Goal: Transaction & Acquisition: Subscribe to service/newsletter

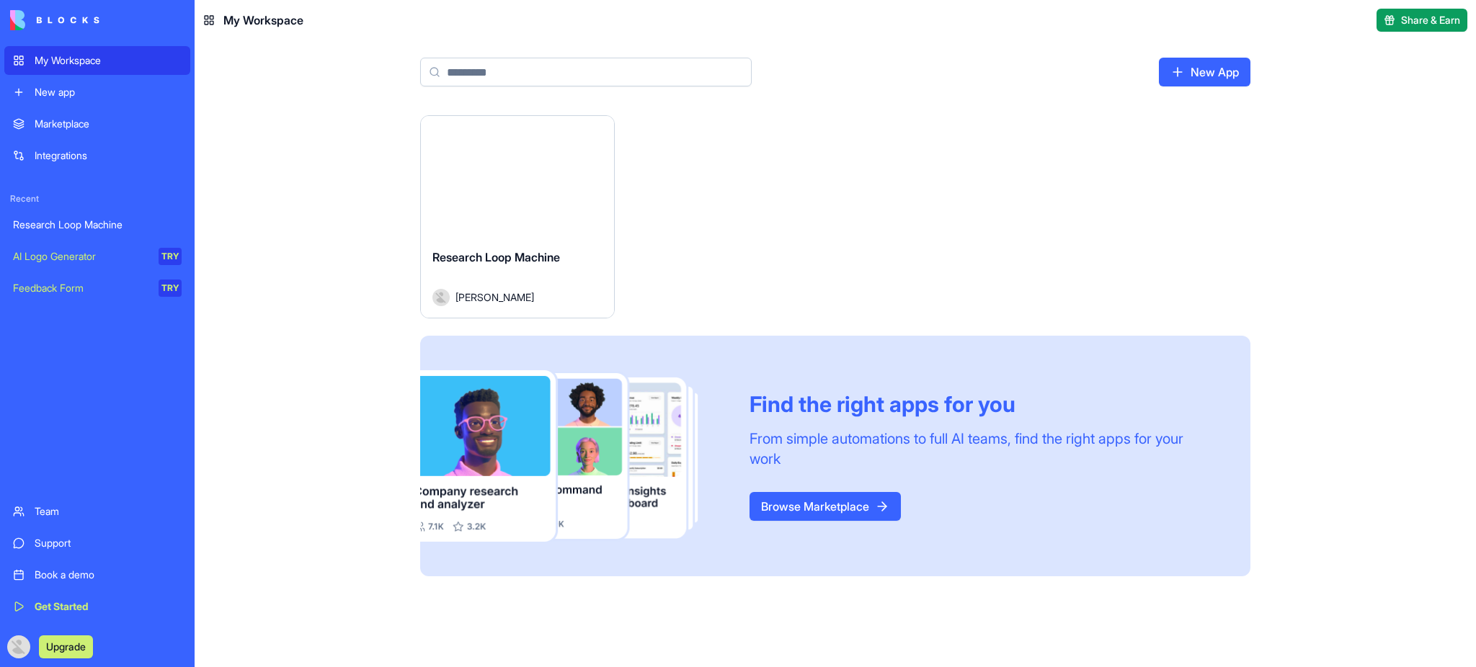
click at [46, 640] on button "Upgrade" at bounding box center [66, 647] width 54 height 23
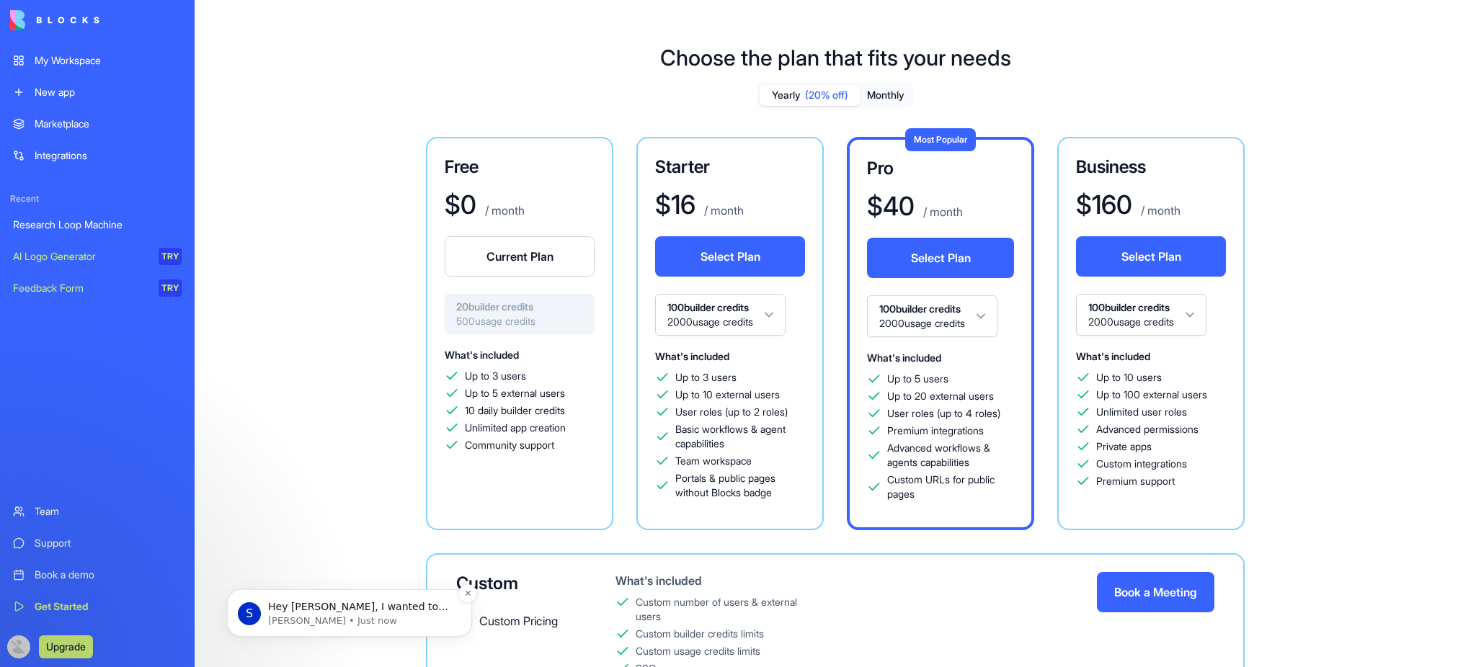
click at [339, 622] on p "[PERSON_NAME] • Just now" at bounding box center [361, 621] width 186 height 13
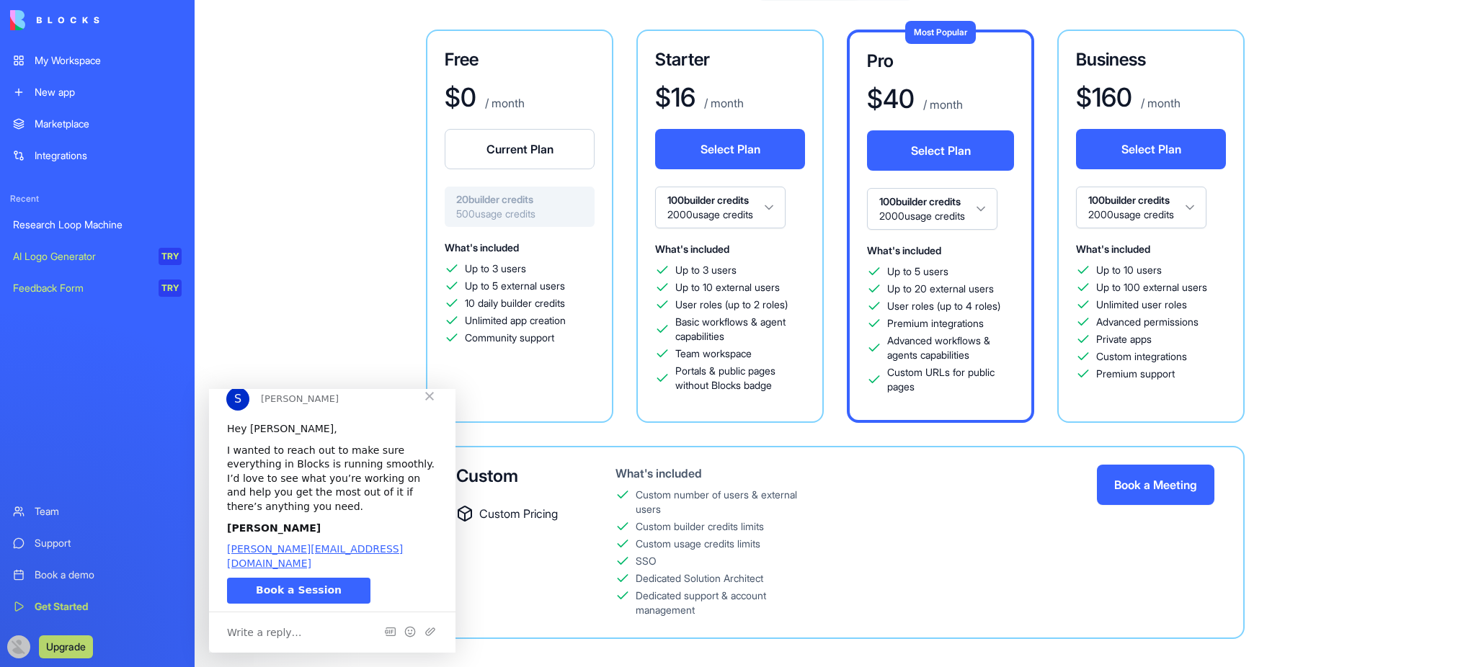
scroll to position [122, 0]
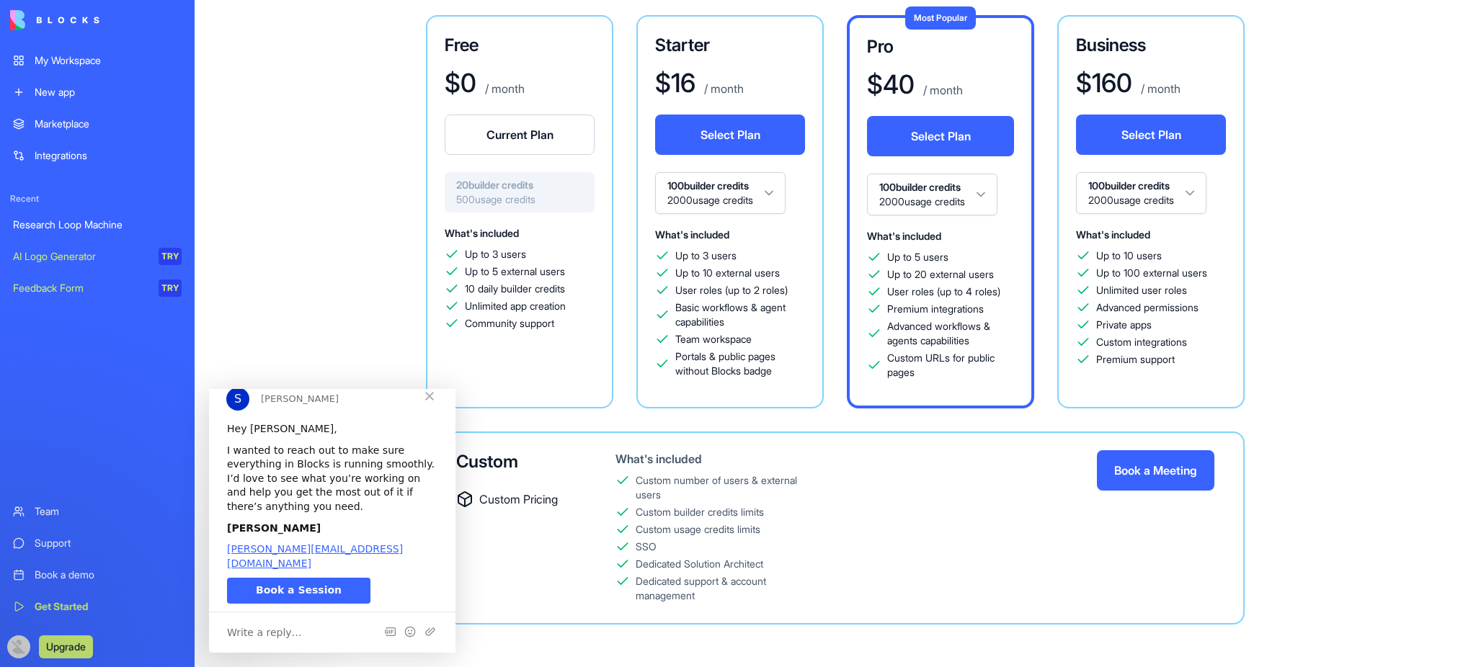
click at [467, 511] on div "Custom Custom Pricing" at bounding box center [512, 528] width 113 height 156
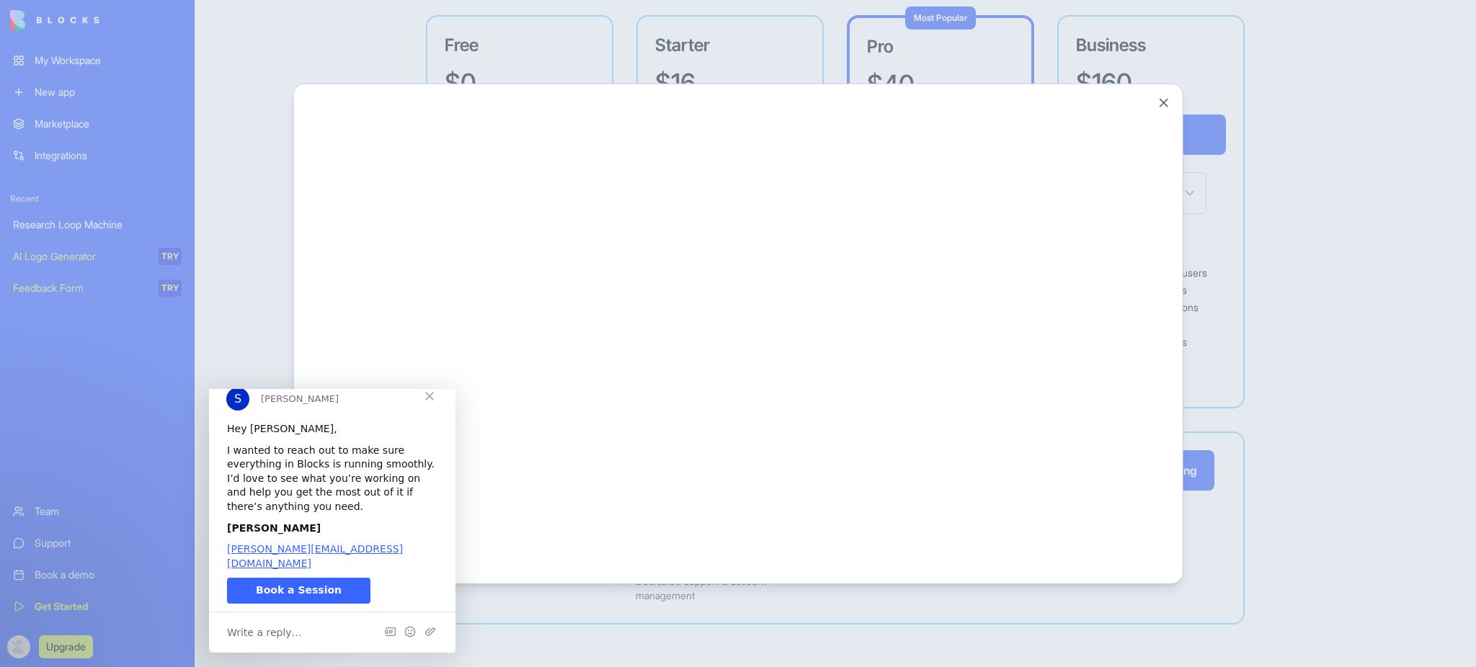
scroll to position [0, 0]
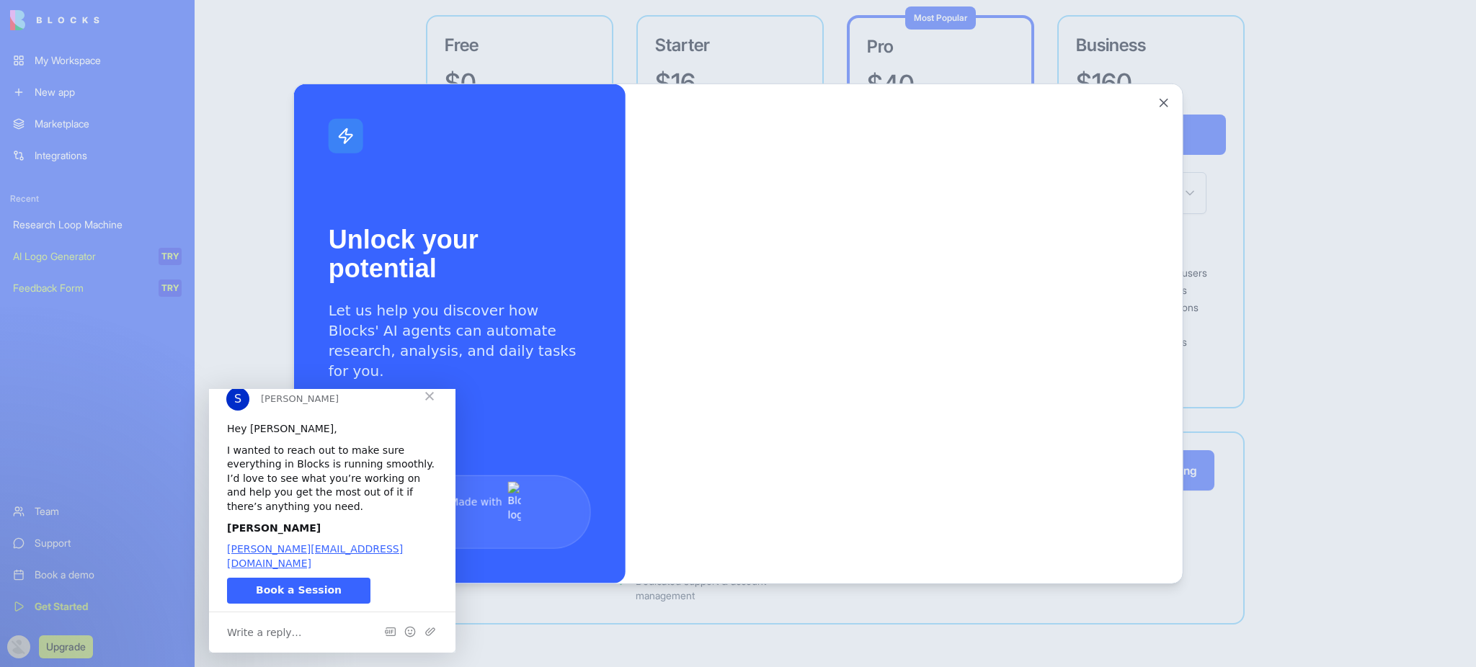
click at [346, 138] on icon at bounding box center [345, 135] width 13 height 14
click at [434, 422] on span "Close" at bounding box center [430, 396] width 52 height 52
